Goal: Task Accomplishment & Management: Manage account settings

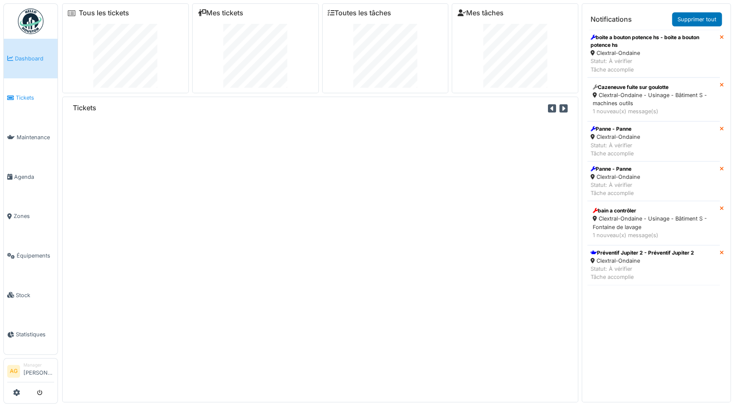
click at [23, 97] on span "Tickets" at bounding box center [35, 98] width 38 height 8
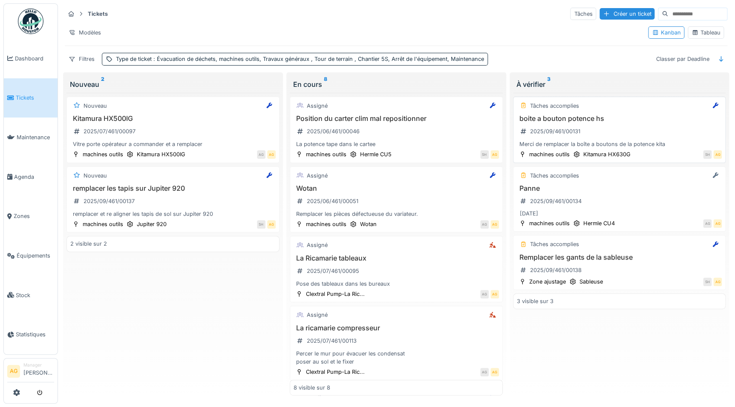
click at [614, 132] on div "boite a bouton potence hs 2025/09/461/00131 Merci de remplacer la boîte a bouto…" at bounding box center [619, 132] width 205 height 34
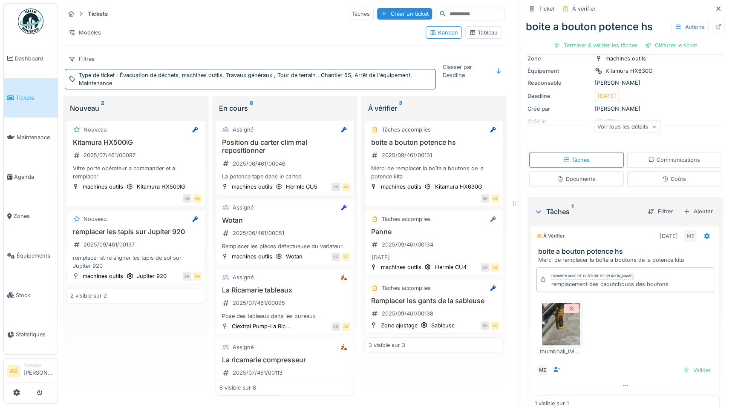
scroll to position [72, 0]
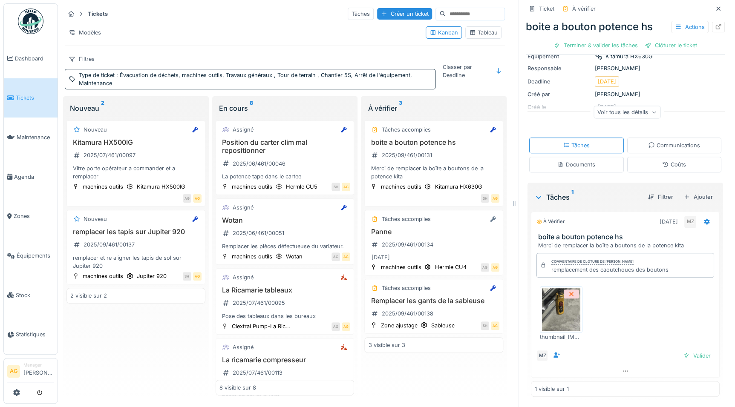
click at [551, 312] on img at bounding box center [561, 309] width 38 height 43
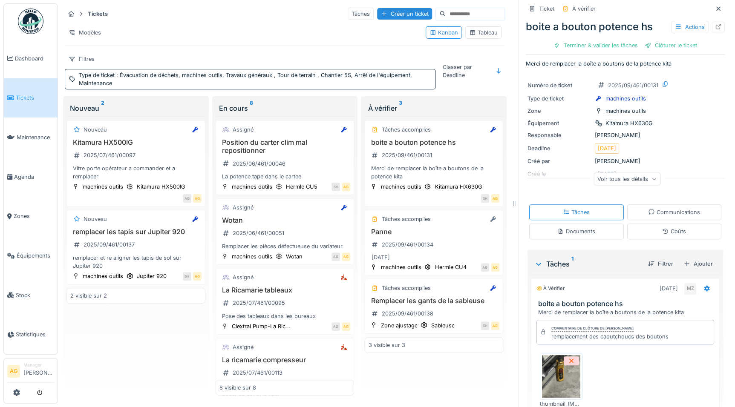
scroll to position [0, 0]
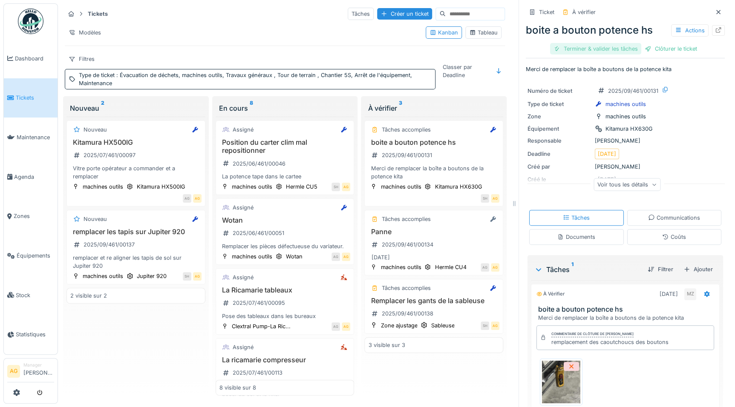
click at [588, 49] on div "Terminer & valider les tâches" at bounding box center [595, 48] width 91 height 11
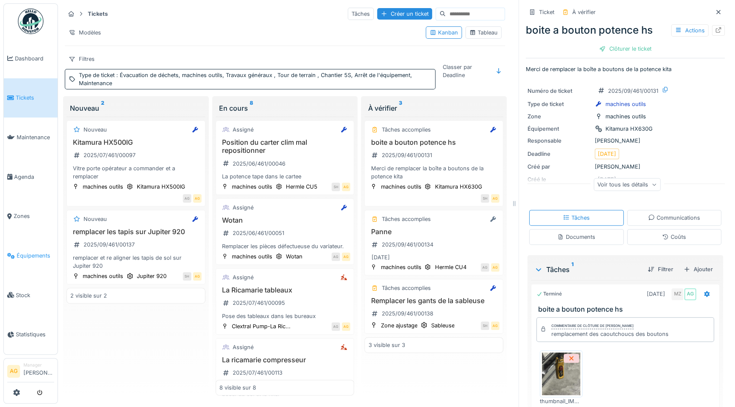
click at [29, 254] on span "Équipements" at bounding box center [35, 256] width 37 height 8
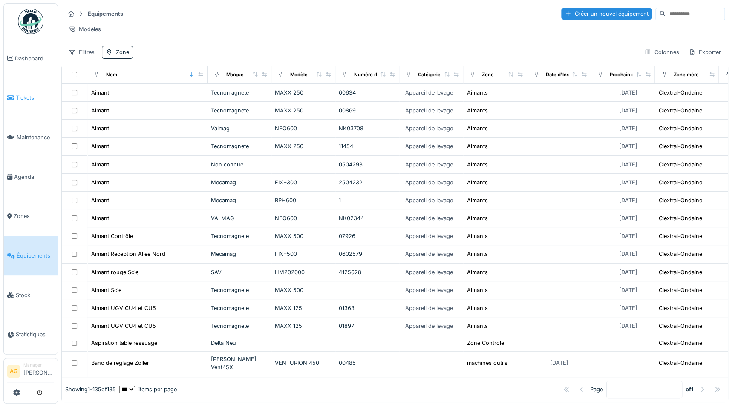
click at [22, 95] on span "Tickets" at bounding box center [35, 98] width 38 height 8
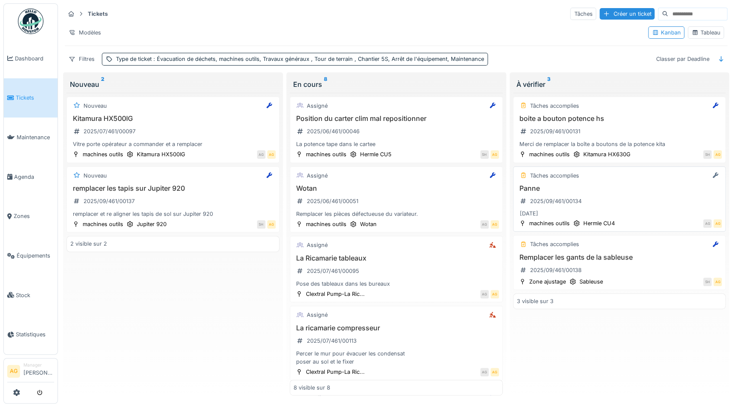
click at [606, 206] on div "Panne 2025/09/461/00134 09/09/2025" at bounding box center [619, 201] width 205 height 35
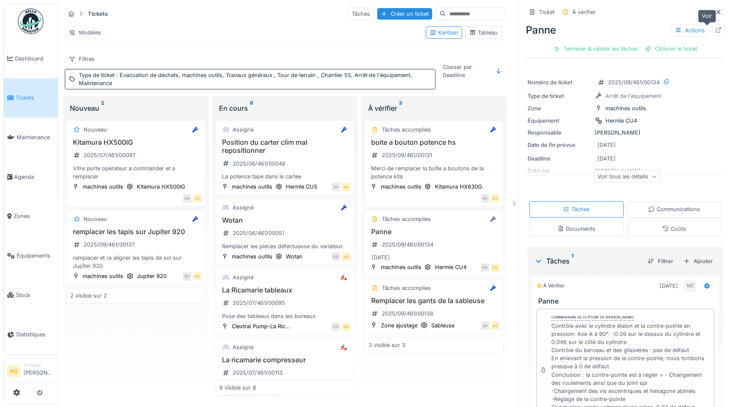
click at [715, 33] on div at bounding box center [718, 30] width 7 height 8
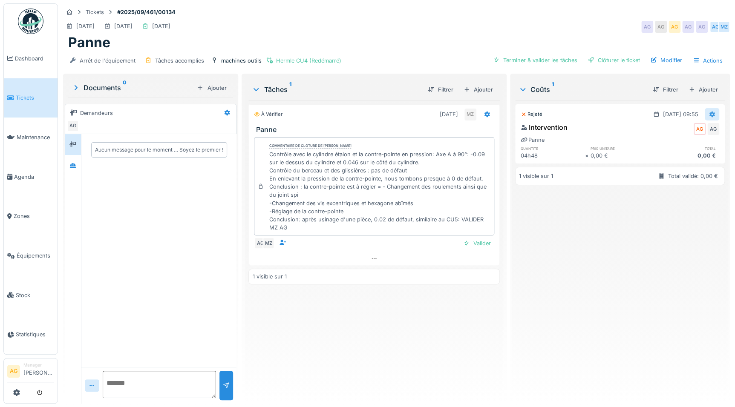
click at [709, 116] on icon at bounding box center [712, 114] width 6 height 6
click at [672, 158] on div "Supprimer" at bounding box center [672, 158] width 41 height 13
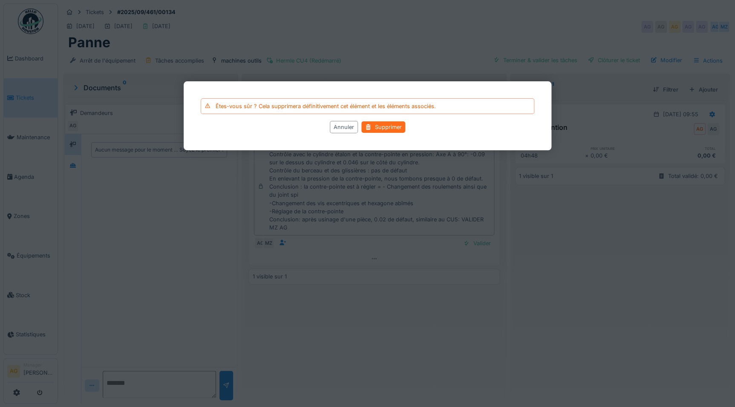
click at [387, 123] on div "Supprimer" at bounding box center [383, 126] width 44 height 11
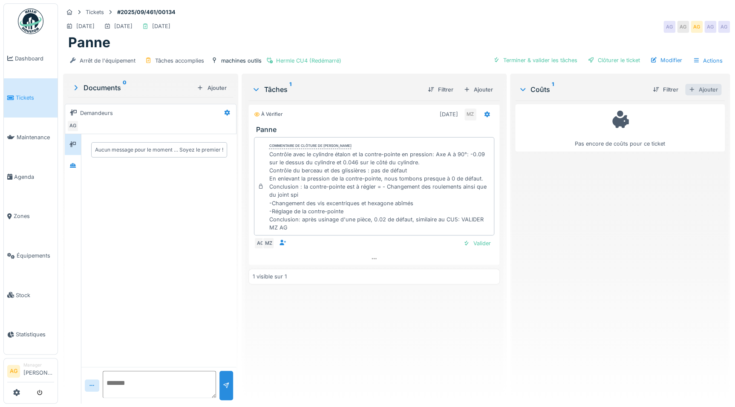
click at [686, 89] on div "Ajouter" at bounding box center [703, 89] width 36 height 11
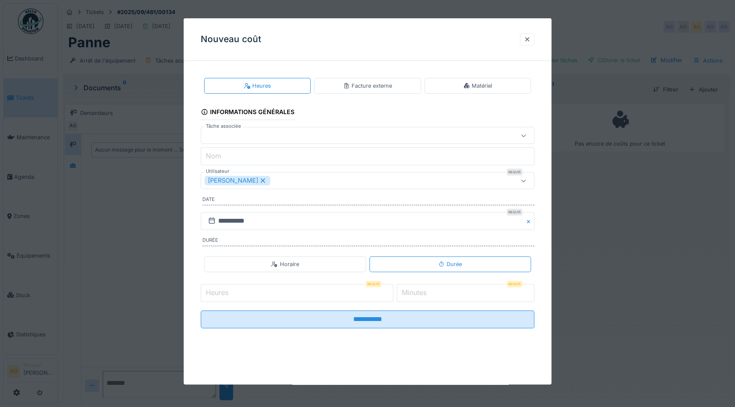
scroll to position [6, 0]
click at [302, 290] on input "Heures" at bounding box center [297, 293] width 192 height 18
type input "*"
click at [421, 291] on label "Minutes" at bounding box center [414, 292] width 28 height 10
click at [421, 291] on input "*" at bounding box center [465, 293] width 138 height 18
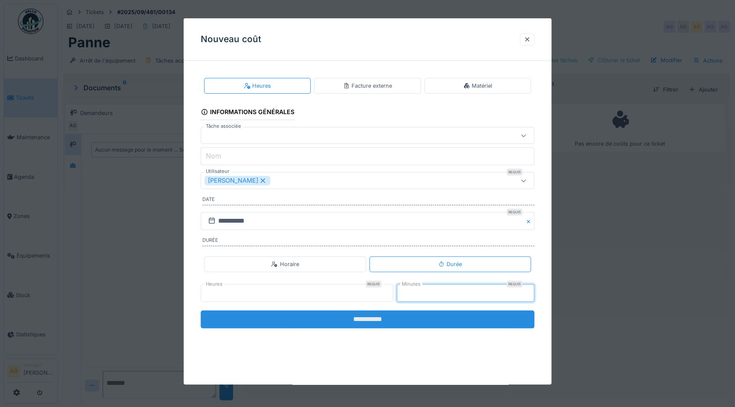
type input "**"
click at [408, 312] on input "**********" at bounding box center [367, 319] width 333 height 18
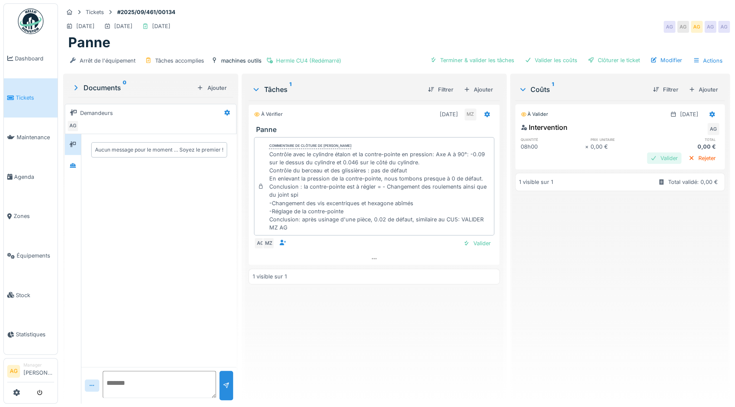
click at [652, 153] on div "Valider" at bounding box center [663, 157] width 34 height 11
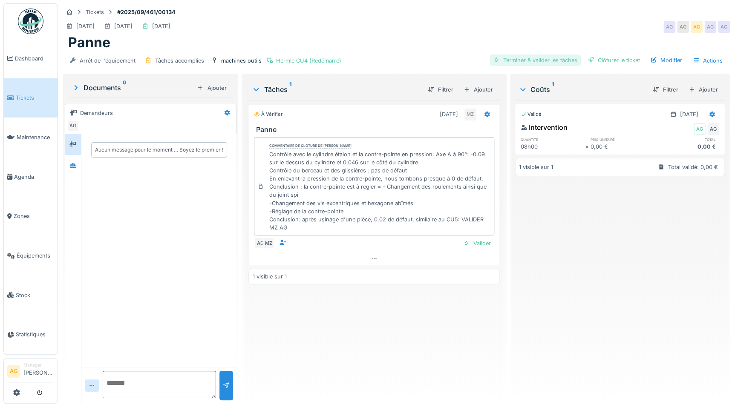
click at [538, 61] on div "Terminer & valider les tâches" at bounding box center [534, 60] width 91 height 11
click at [597, 61] on div "Clôturer le ticket" at bounding box center [613, 60] width 59 height 11
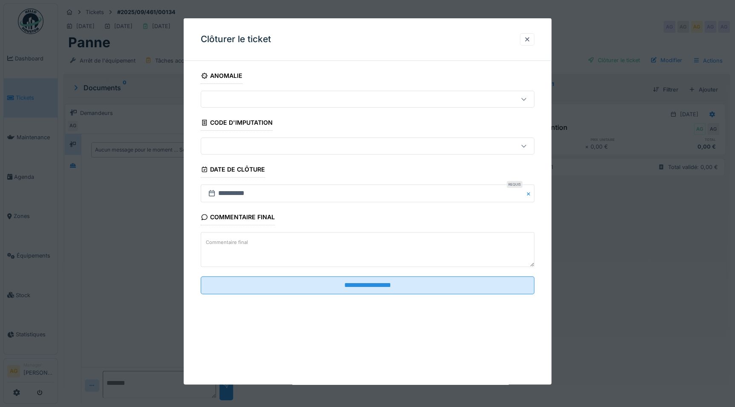
click at [530, 41] on div at bounding box center [526, 39] width 7 height 8
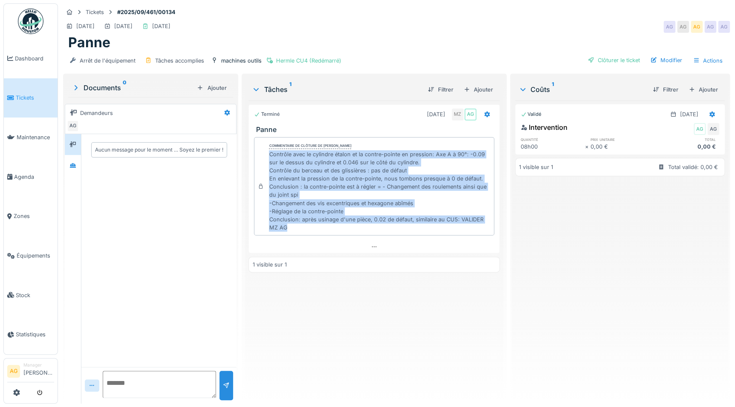
drag, startPoint x: 287, startPoint y: 227, endPoint x: 267, endPoint y: 152, distance: 77.9
click at [269, 152] on div "Contrôle avec le cylindre étalon et la contre-pointe en pression: Axe A à 90°: …" at bounding box center [379, 191] width 221 height 82
copy div "Contrôle avec le cylindre étalon et la contre-pointe en pression: Axe A à 90°: …"
click at [601, 57] on div "Clôturer le ticket" at bounding box center [613, 60] width 59 height 11
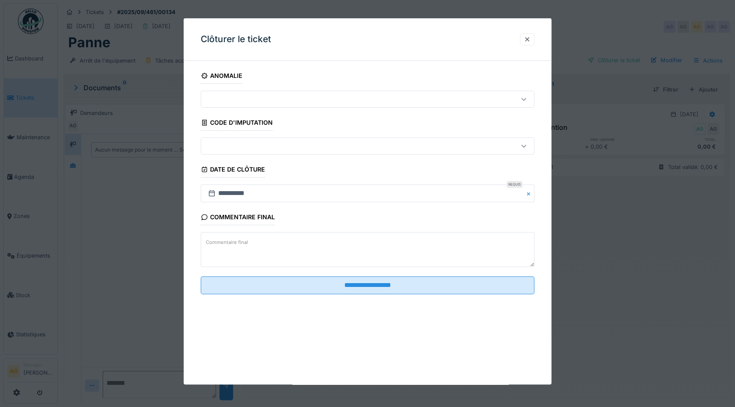
click at [304, 242] on textarea "Commentaire final" at bounding box center [367, 249] width 333 height 35
paste textarea "**********"
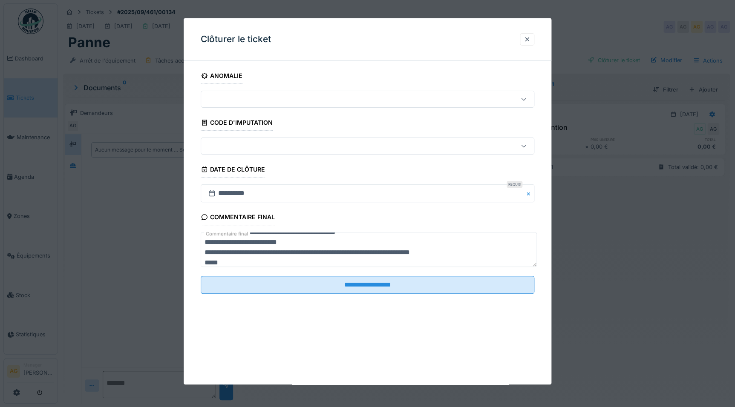
scroll to position [10, 0]
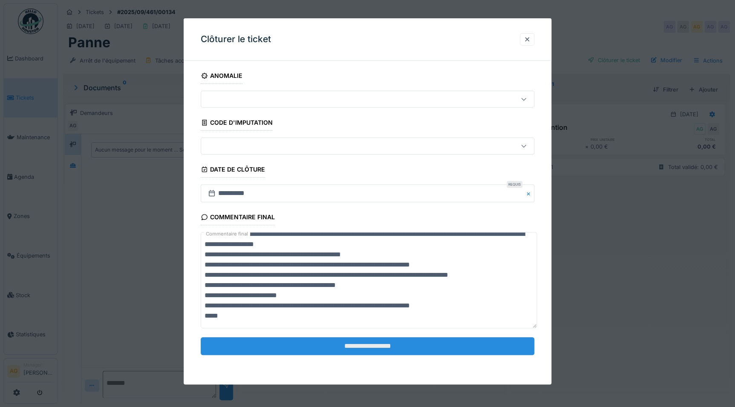
type textarea "**********"
click at [362, 350] on input "**********" at bounding box center [367, 346] width 333 height 18
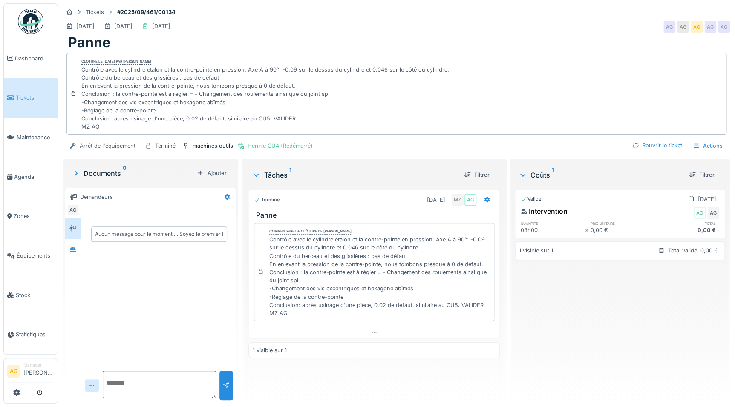
scroll to position [0, 0]
click at [22, 252] on span "Équipements" at bounding box center [35, 256] width 37 height 8
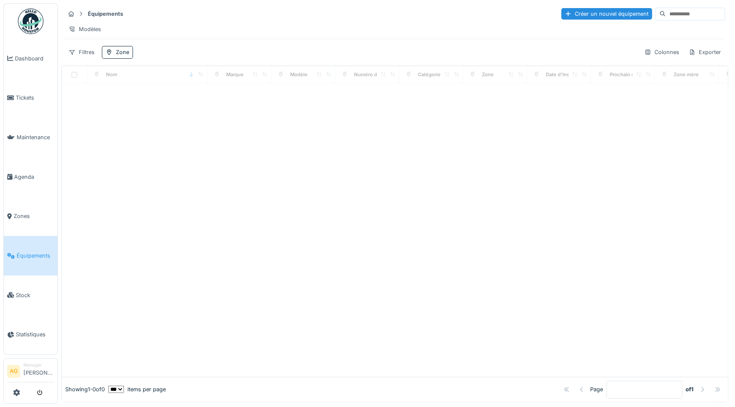
click at [665, 19] on input at bounding box center [694, 14] width 59 height 12
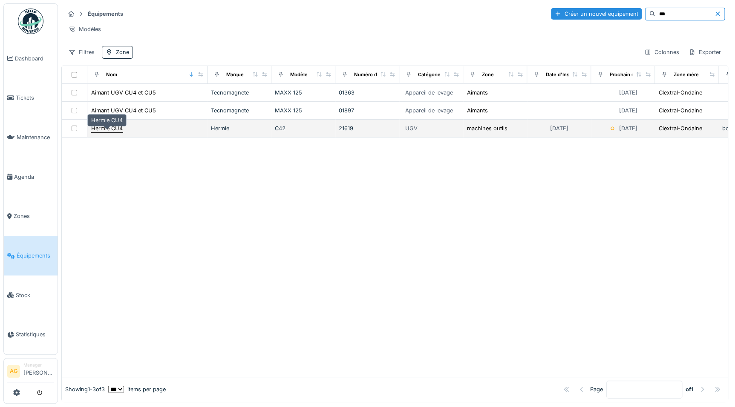
type input "***"
click at [103, 130] on div "Hermle CU4" at bounding box center [107, 128] width 32 height 8
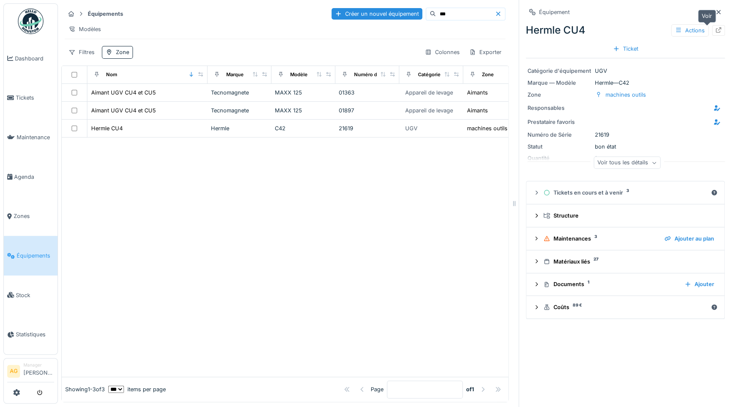
click at [715, 31] on icon at bounding box center [718, 30] width 7 height 6
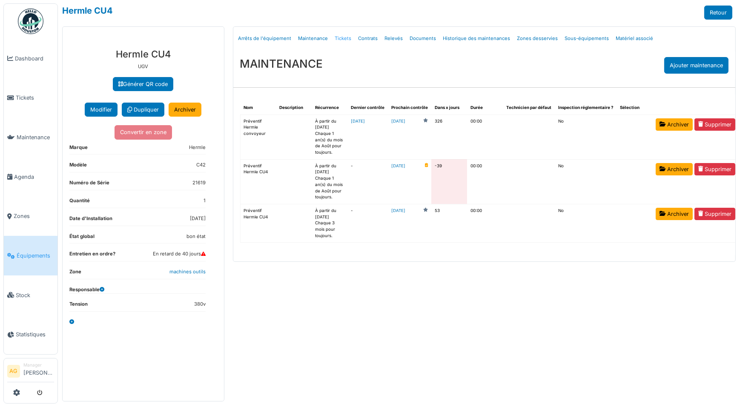
click at [345, 39] on link "Tickets" at bounding box center [343, 39] width 23 height 20
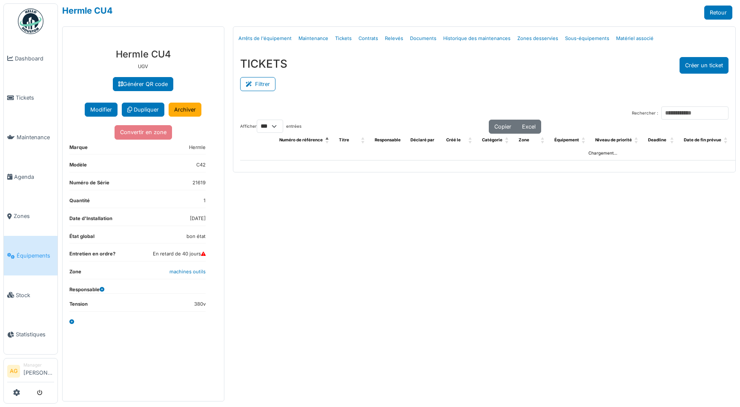
select select "***"
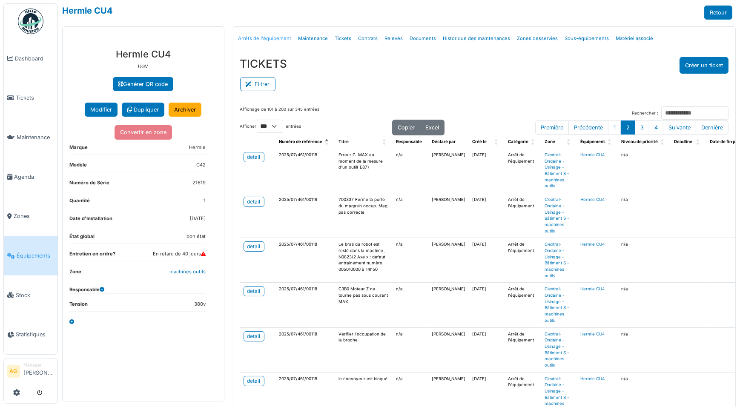
click at [264, 39] on link "Arrêts de l'équipement" at bounding box center [265, 39] width 60 height 20
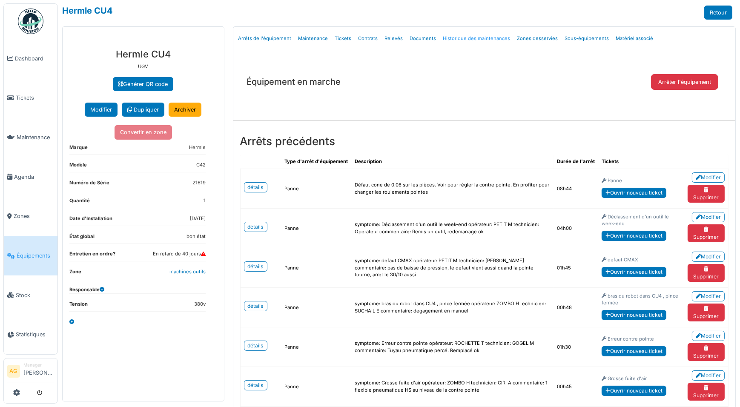
click at [484, 37] on link "Historique des maintenances" at bounding box center [477, 39] width 74 height 20
select select "***"
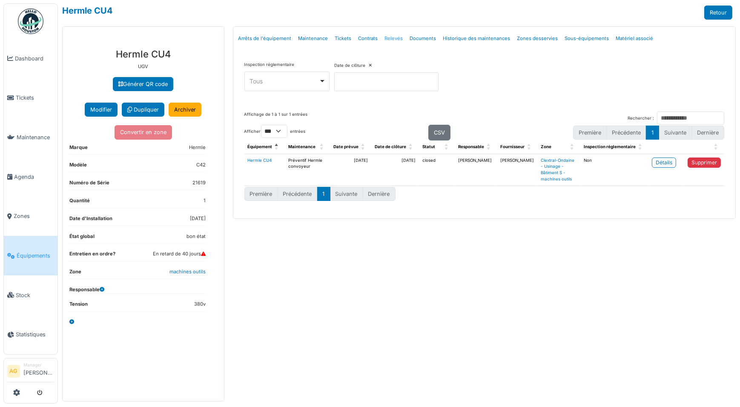
click at [390, 38] on link "Relevés" at bounding box center [394, 39] width 25 height 20
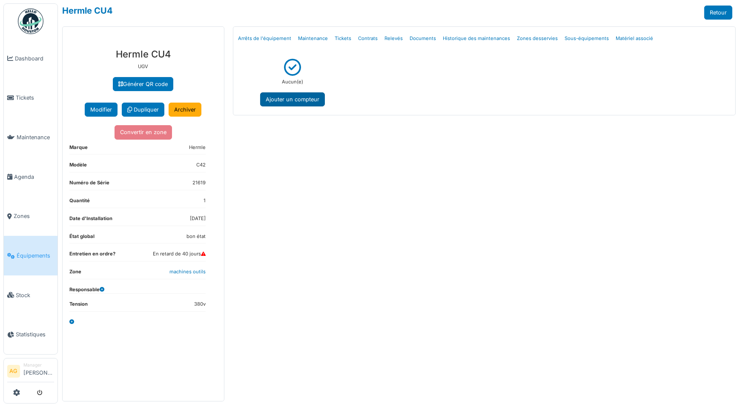
click at [300, 99] on button "Ajouter un compteur" at bounding box center [292, 99] width 65 height 14
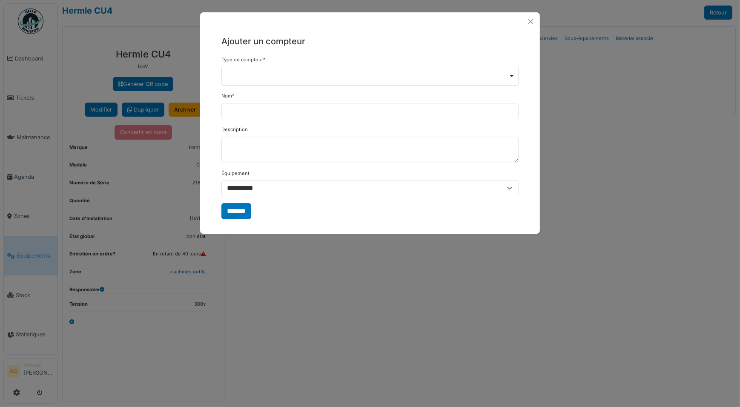
click at [247, 72] on div "Remove item" at bounding box center [369, 76] width 297 height 19
click at [531, 22] on button "Close" at bounding box center [530, 21] width 11 height 11
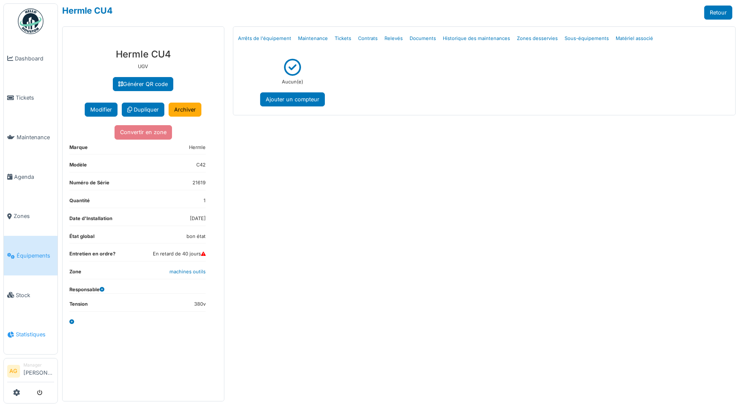
click at [18, 330] on span "Statistiques" at bounding box center [35, 334] width 38 height 8
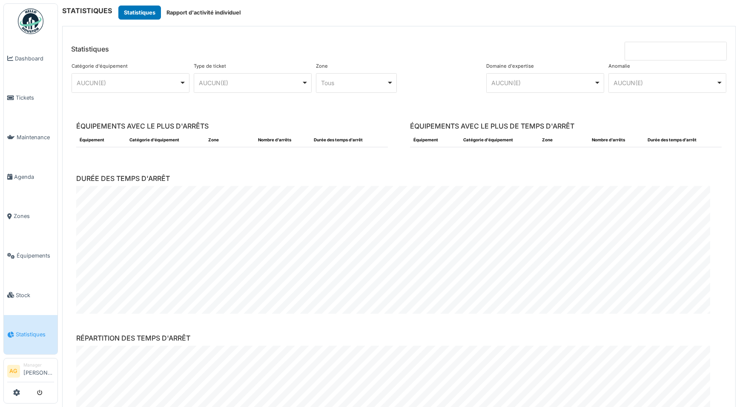
click at [175, 88] on div "AUCUN(E) Remove item" at bounding box center [130, 83] width 111 height 12
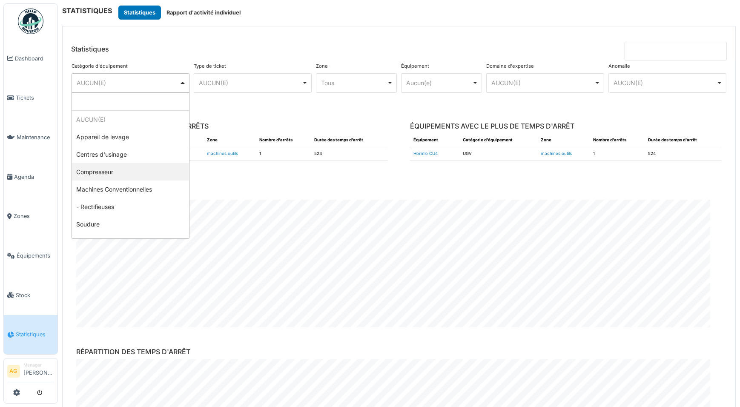
click at [277, 84] on div "AUCUN(E) Remove item" at bounding box center [250, 82] width 102 height 9
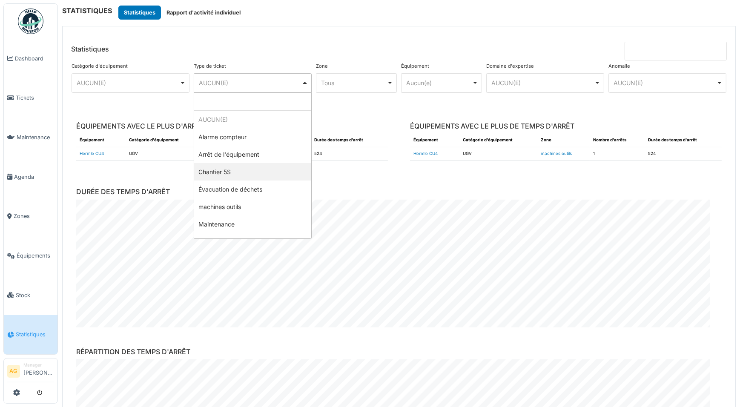
click at [341, 176] on div "ÉQUIPEMENTS AVEC LE PLUS D'ARRÊTS Équipement Catégorie d'équipement Zone Nombre…" at bounding box center [232, 148] width 334 height 66
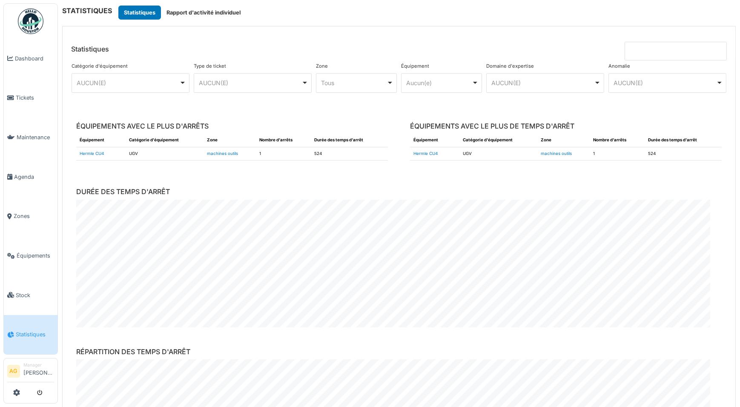
click at [425, 85] on div "Aucun(e) Remove item" at bounding box center [439, 82] width 65 height 9
